Goal: Book appointment/travel/reservation

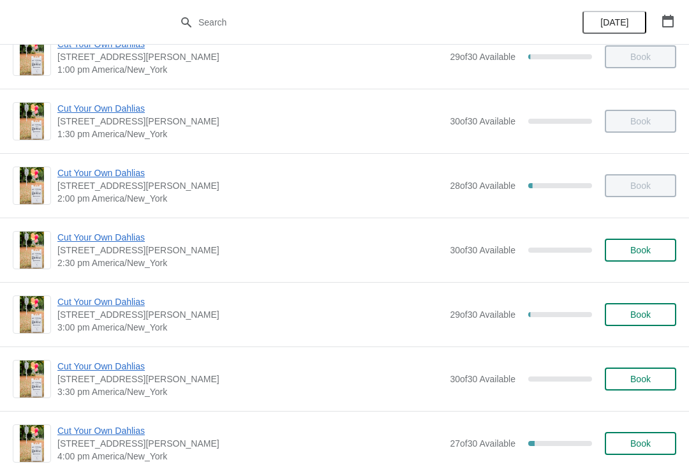
scroll to position [612, 0]
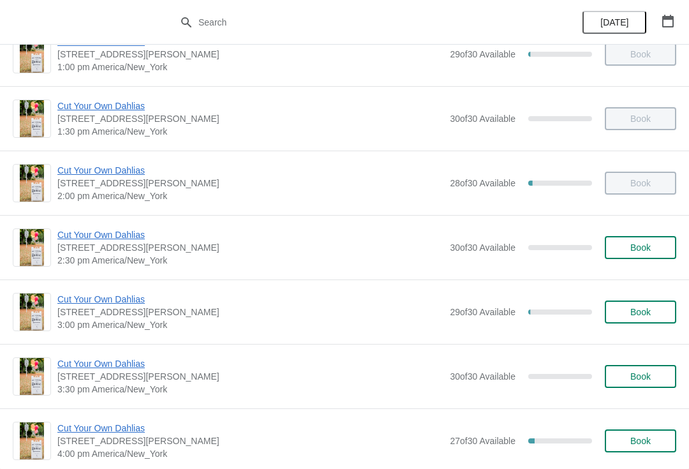
click at [147, 304] on span "Cut Your Own Dahlias" at bounding box center [250, 299] width 386 height 13
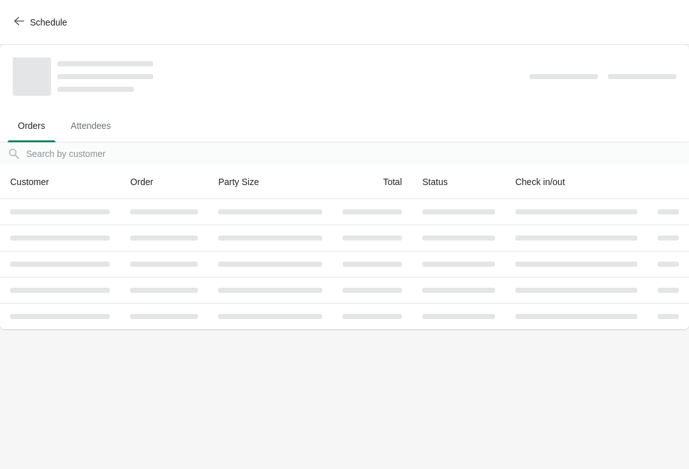
scroll to position [0, 0]
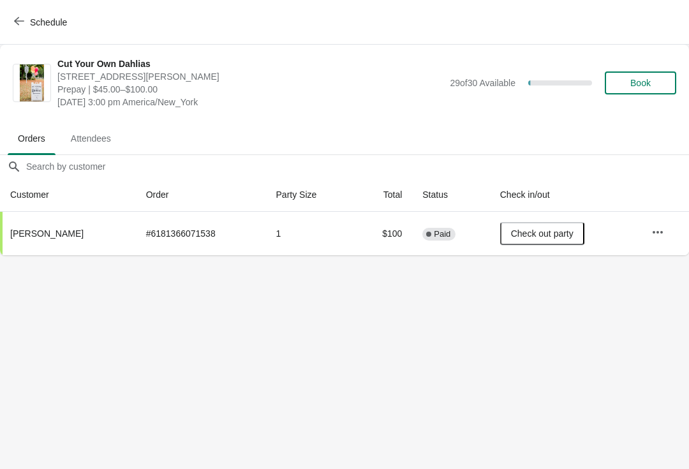
click at [49, 33] on button "Schedule" at bounding box center [41, 22] width 71 height 23
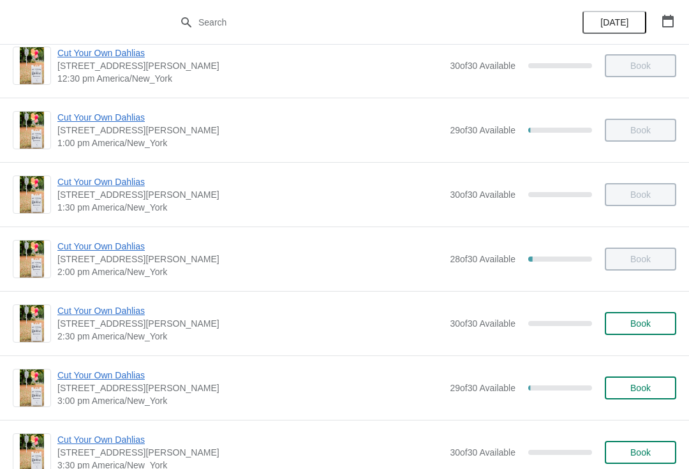
scroll to position [536, 0]
click at [140, 314] on span "Cut Your Own Dahlias" at bounding box center [250, 310] width 386 height 13
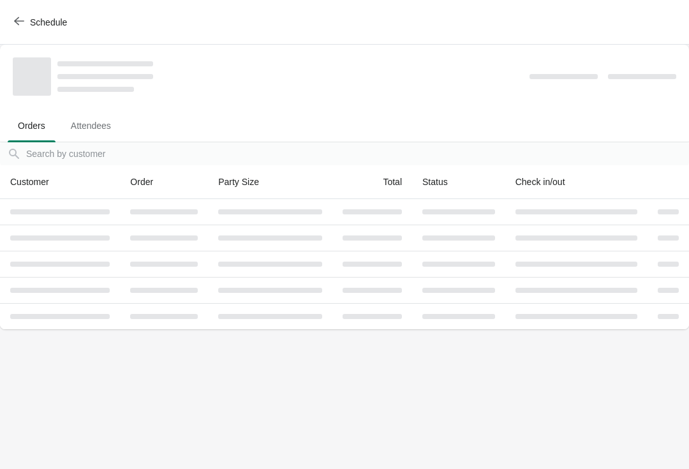
scroll to position [0, 0]
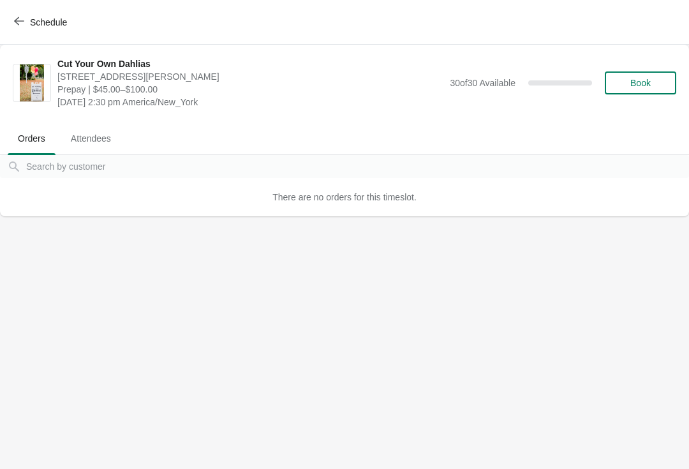
click at [53, 31] on button "Schedule" at bounding box center [41, 22] width 71 height 23
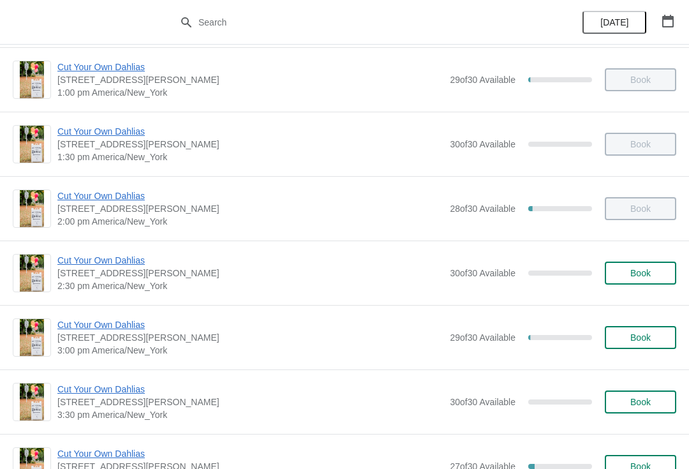
scroll to position [587, 0]
click at [137, 387] on span "Cut Your Own Dahlias" at bounding box center [250, 388] width 386 height 13
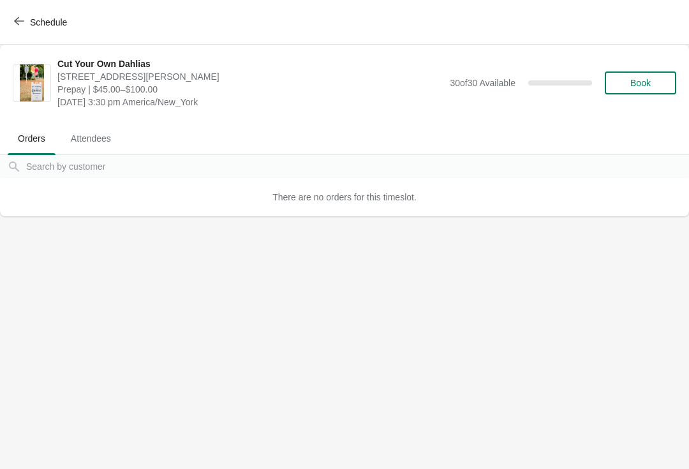
click at [41, 30] on button "Schedule" at bounding box center [41, 22] width 71 height 23
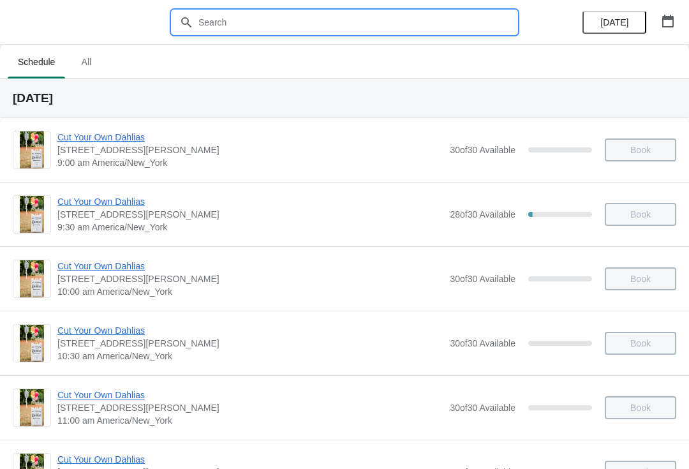
click at [301, 29] on input "text" at bounding box center [357, 22] width 319 height 23
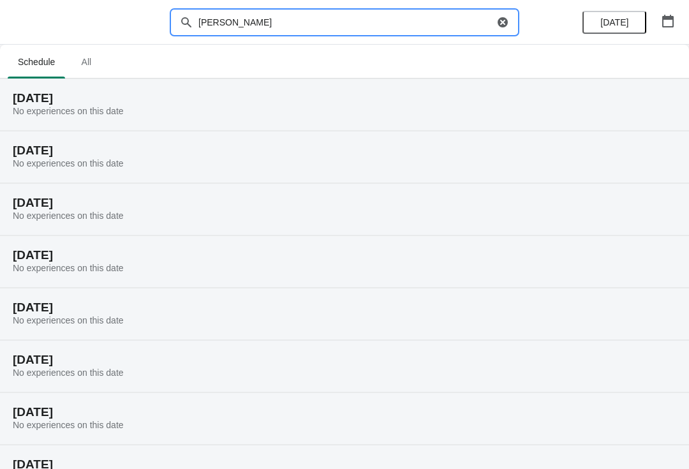
type input "[PERSON_NAME]"
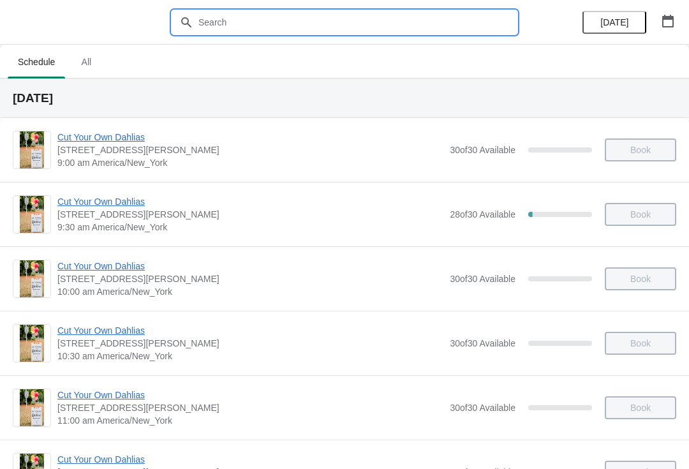
click at [227, 30] on input "text" at bounding box center [357, 22] width 319 height 23
type input "59177"
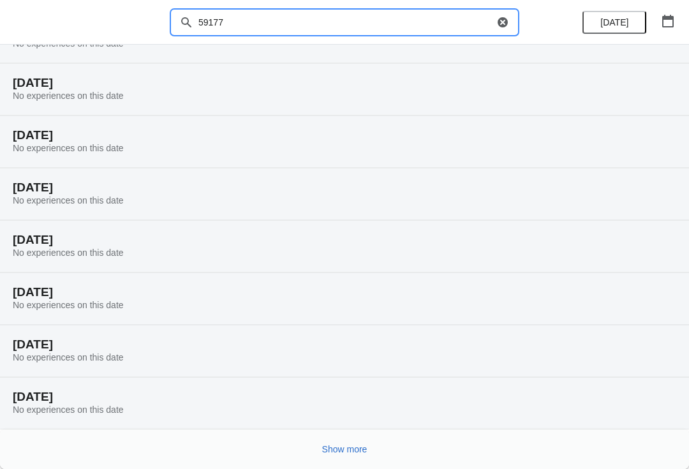
scroll to position [68, 0]
click at [665, 30] on button "button" at bounding box center [668, 21] width 23 height 23
